Goal: Task Accomplishment & Management: Manage account settings

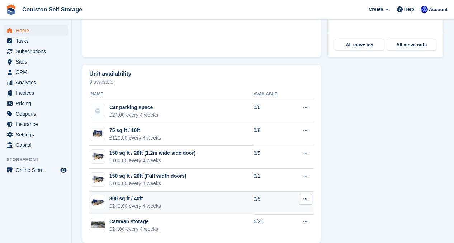
scroll to position [362, 0]
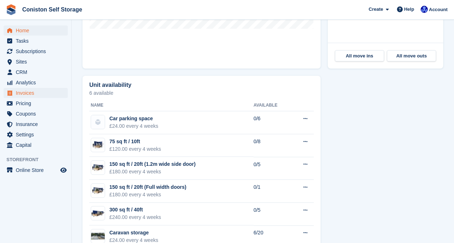
click at [43, 95] on span "Invoices" at bounding box center [37, 93] width 43 height 10
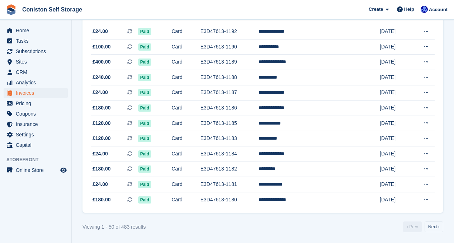
scroll to position [694, 0]
click at [433, 224] on link "Next ›" at bounding box center [433, 226] width 19 height 11
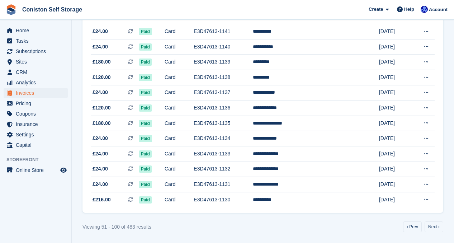
scroll to position [694, 0]
click at [409, 228] on link "‹ Prev" at bounding box center [412, 226] width 19 height 11
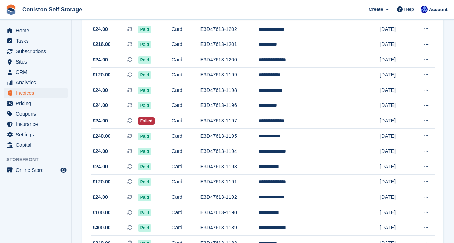
scroll to position [511, 0]
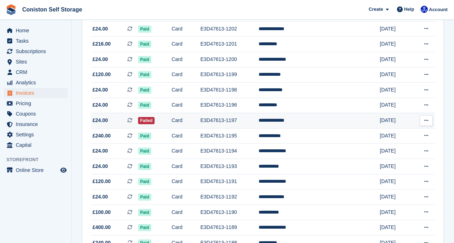
click at [245, 128] on td "E3D47613-1197" at bounding box center [229, 120] width 58 height 15
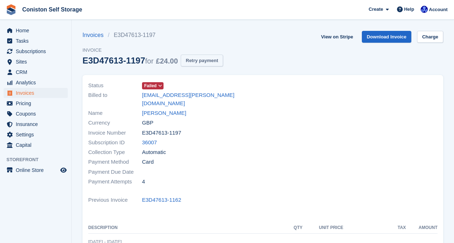
click at [218, 61] on button "Retry payment" at bounding box center [202, 60] width 42 height 12
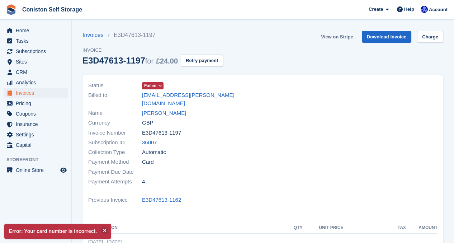
click at [329, 38] on link "View on Stripe" at bounding box center [337, 37] width 38 height 12
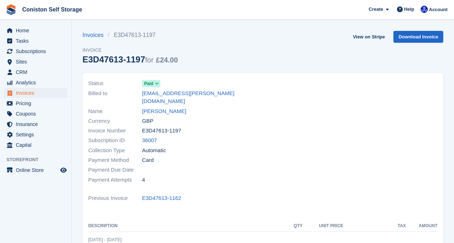
click at [39, 93] on span "Invoices" at bounding box center [37, 93] width 43 height 10
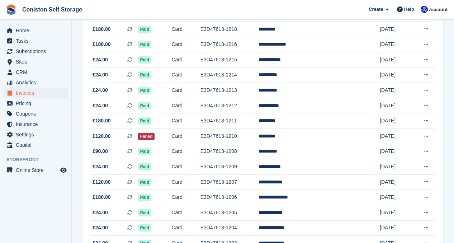
scroll to position [284, 0]
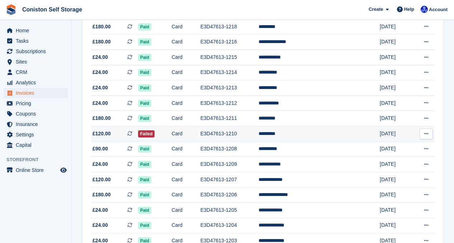
click at [259, 141] on td "E3D47613-1210" at bounding box center [229, 133] width 58 height 15
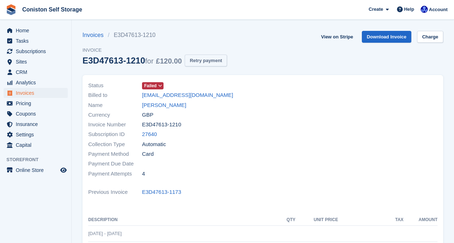
click at [216, 61] on button "Retry payment" at bounding box center [206, 60] width 42 height 12
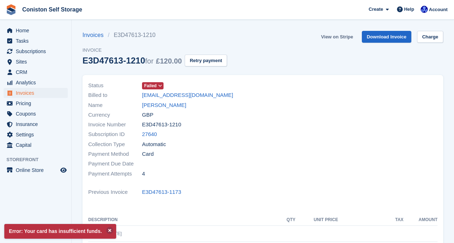
click at [334, 39] on link "View on Stripe" at bounding box center [337, 37] width 38 height 12
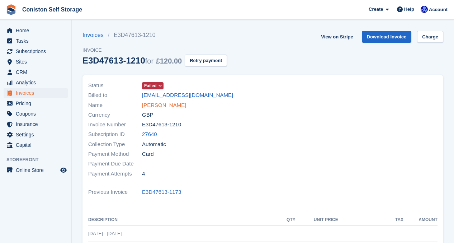
click at [156, 105] on link "[PERSON_NAME]" at bounding box center [164, 105] width 44 height 8
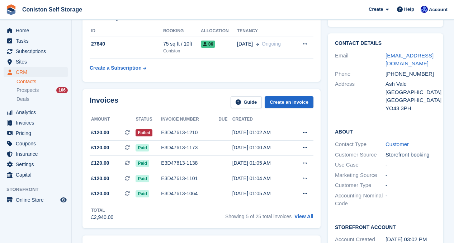
scroll to position [51, 0]
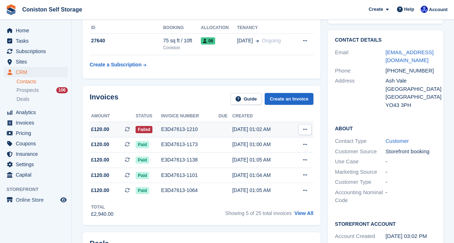
click at [168, 130] on div "E3D47613-1210" at bounding box center [189, 129] width 57 height 8
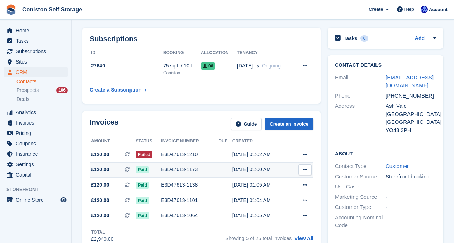
scroll to position [0, 0]
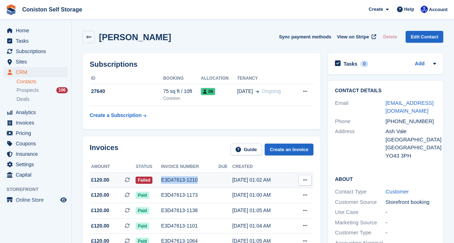
drag, startPoint x: 199, startPoint y: 179, endPoint x: 162, endPoint y: 179, distance: 36.9
click at [162, 179] on div "E3D47613-1210" at bounding box center [189, 180] width 57 height 8
click at [305, 177] on icon at bounding box center [305, 179] width 4 height 5
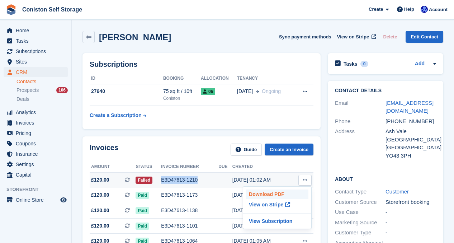
click at [280, 193] on p "Download PDF" at bounding box center [277, 193] width 62 height 9
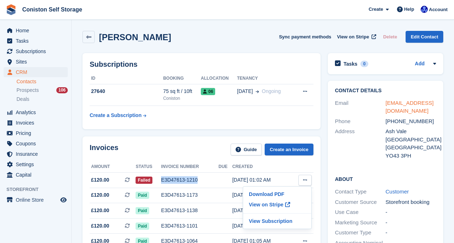
click at [399, 102] on link "tateylfc@hotmail.co.uk" at bounding box center [409, 107] width 48 height 14
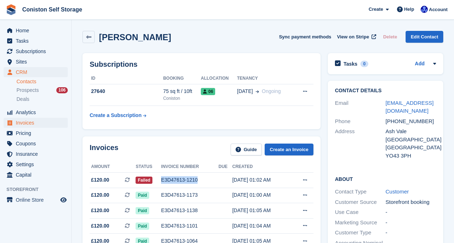
click at [29, 124] on span "Invoices" at bounding box center [37, 123] width 43 height 10
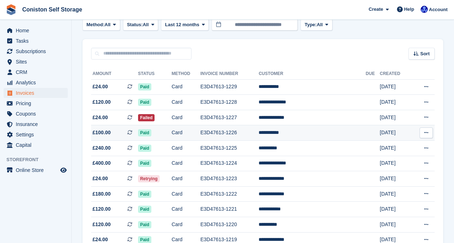
scroll to position [50, 0]
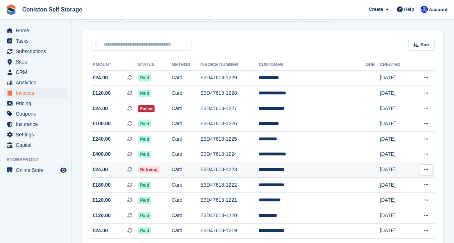
click at [197, 171] on td "Card" at bounding box center [185, 169] width 29 height 15
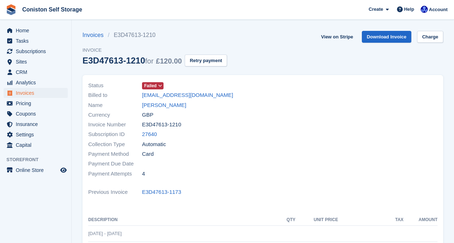
scroll to position [16, 0]
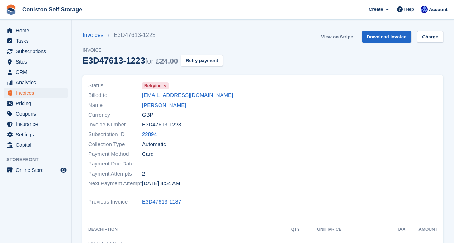
click at [334, 37] on link "View on Stripe" at bounding box center [337, 37] width 38 height 12
click at [22, 95] on span "Invoices" at bounding box center [37, 93] width 43 height 10
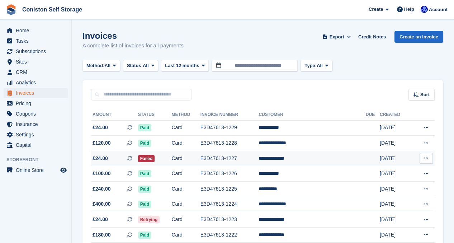
scroll to position [19, 0]
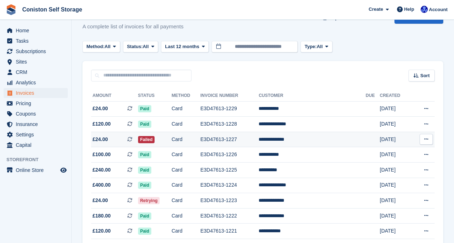
click at [200, 140] on td "Card" at bounding box center [185, 139] width 29 height 15
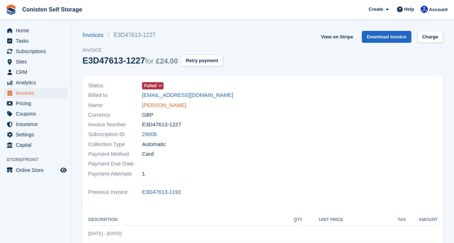
click at [169, 104] on link "[PERSON_NAME]" at bounding box center [164, 105] width 44 height 8
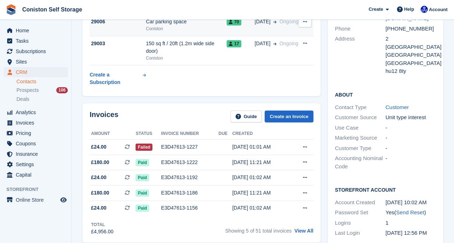
scroll to position [96, 0]
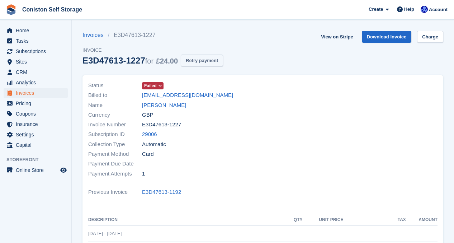
click at [217, 57] on button "Retry payment" at bounding box center [202, 60] width 42 height 12
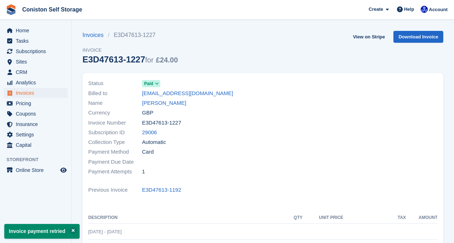
click at [35, 94] on span "Invoices" at bounding box center [37, 93] width 43 height 10
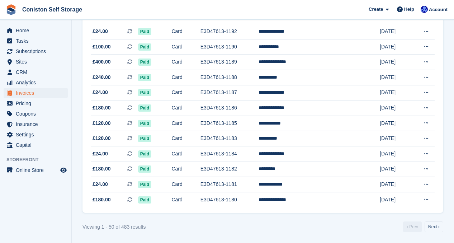
scroll to position [694, 0]
click at [437, 224] on link "Next ›" at bounding box center [433, 226] width 19 height 11
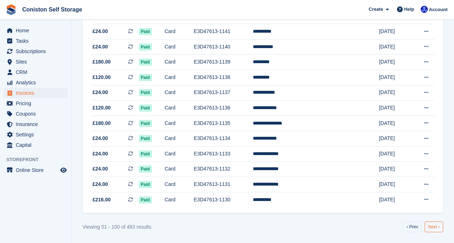
scroll to position [694, 0]
click at [436, 224] on link "Next ›" at bounding box center [433, 226] width 19 height 11
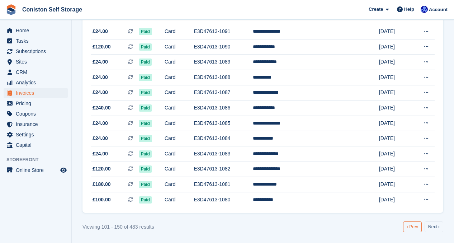
scroll to position [694, 0]
click at [411, 224] on link "‹ Prev" at bounding box center [412, 226] width 19 height 11
click at [411, 228] on link "‹ Prev" at bounding box center [412, 226] width 19 height 11
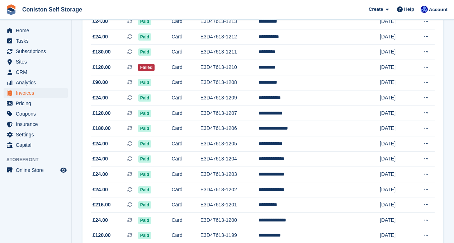
scroll to position [351, 0]
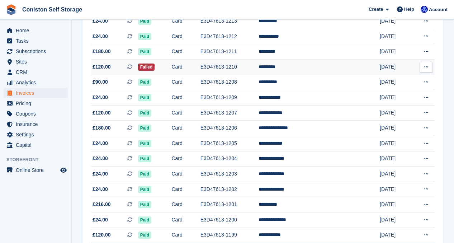
click at [200, 75] on td "Card" at bounding box center [185, 66] width 29 height 15
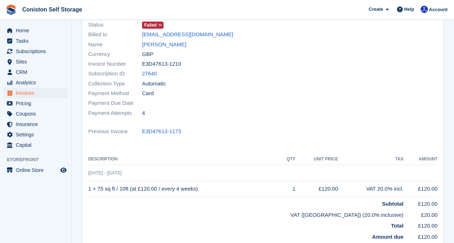
scroll to position [61, 0]
